Goal: Task Accomplishment & Management: Manage account settings

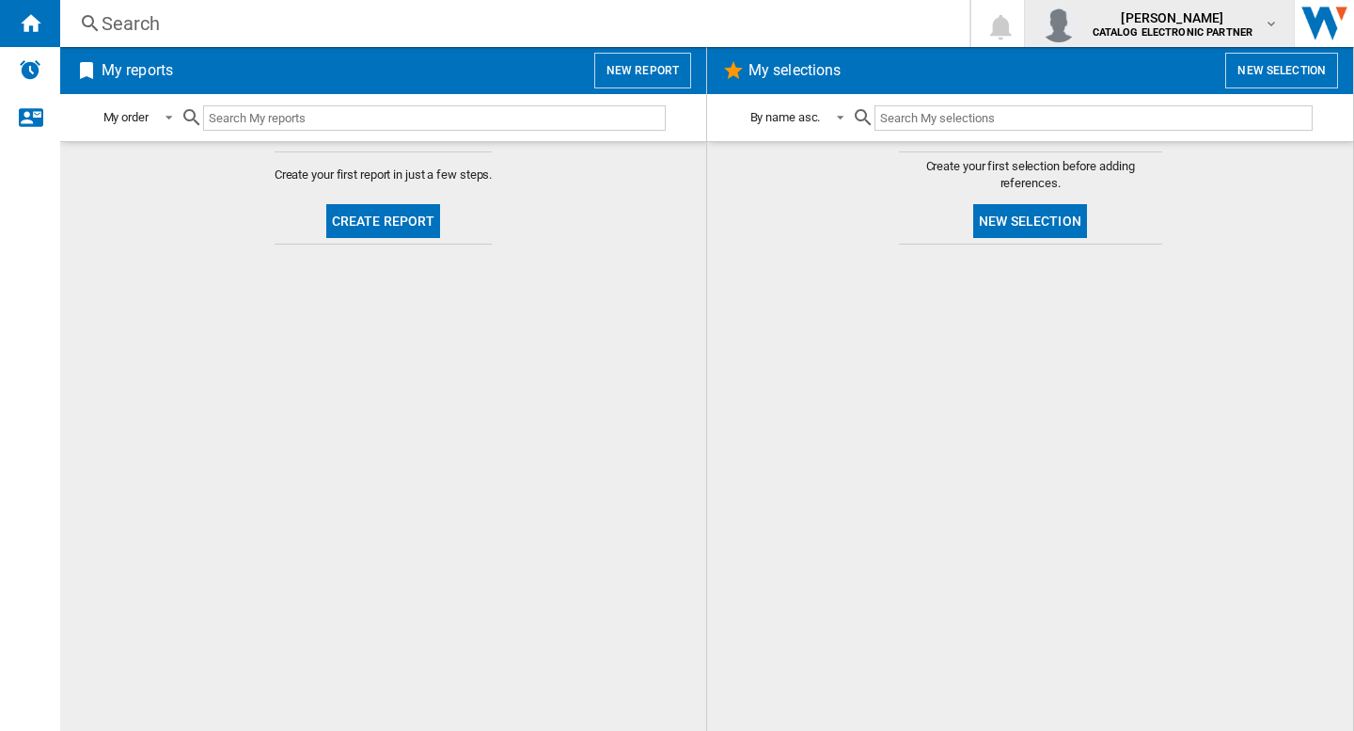
click at [1150, 20] on span "[PERSON_NAME]" at bounding box center [1173, 17] width 161 height 19
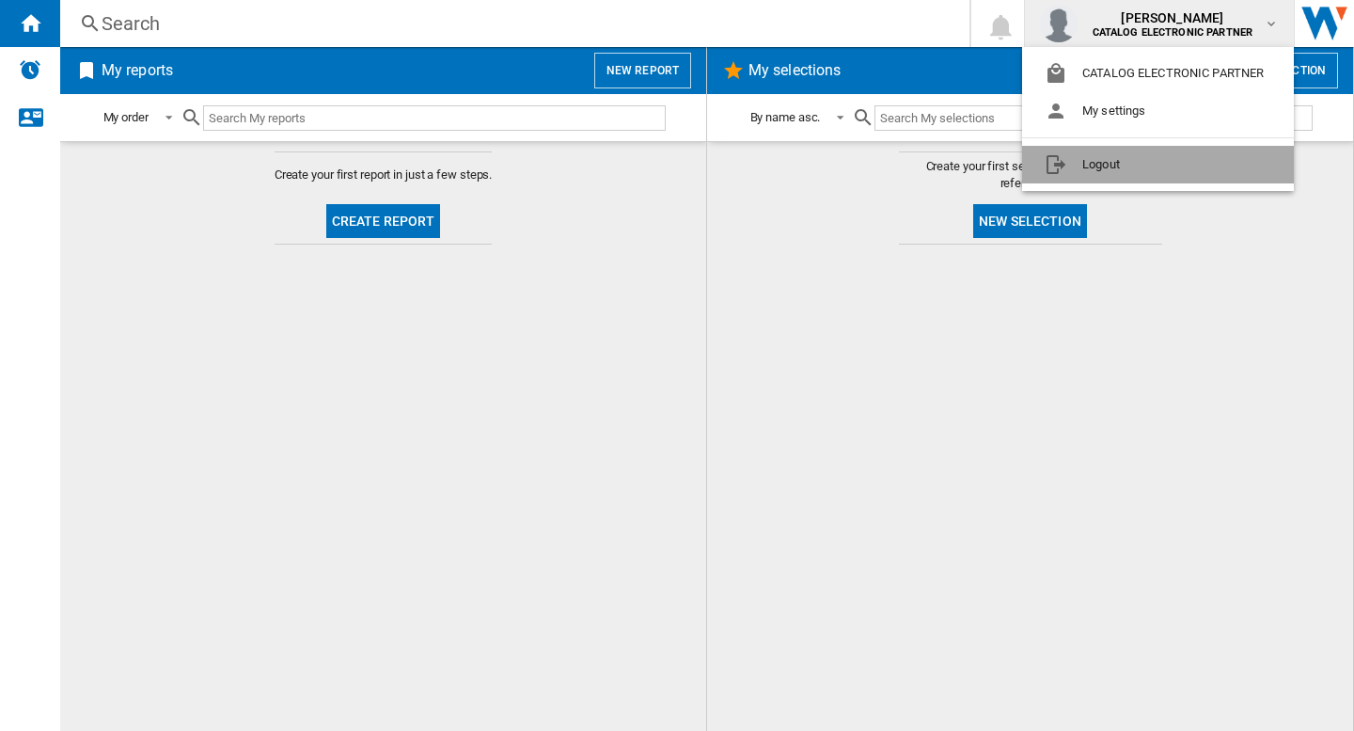
click at [1124, 165] on button "Logout" at bounding box center [1158, 165] width 272 height 38
